Goal: Browse casually

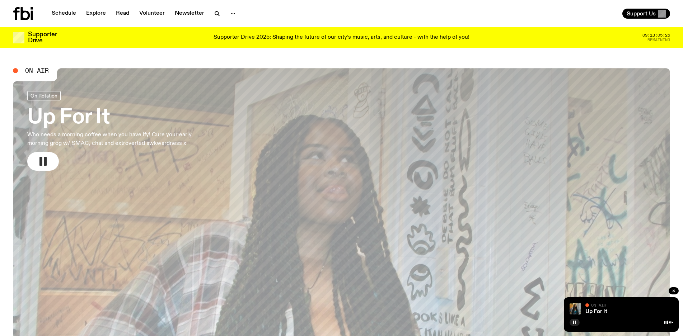
click at [51, 165] on button "button" at bounding box center [43, 161] width 32 height 19
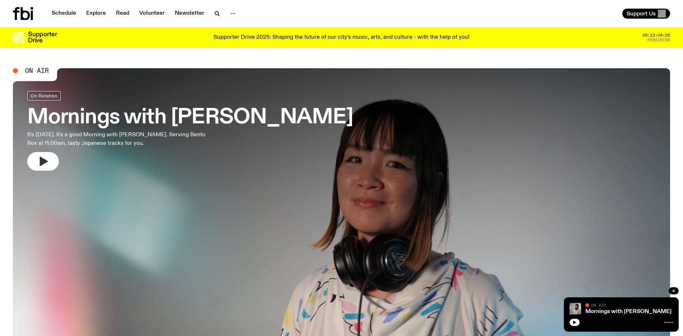
click at [37, 160] on icon "button" at bounding box center [42, 161] width 11 height 11
